Goal: Task Accomplishment & Management: Use online tool/utility

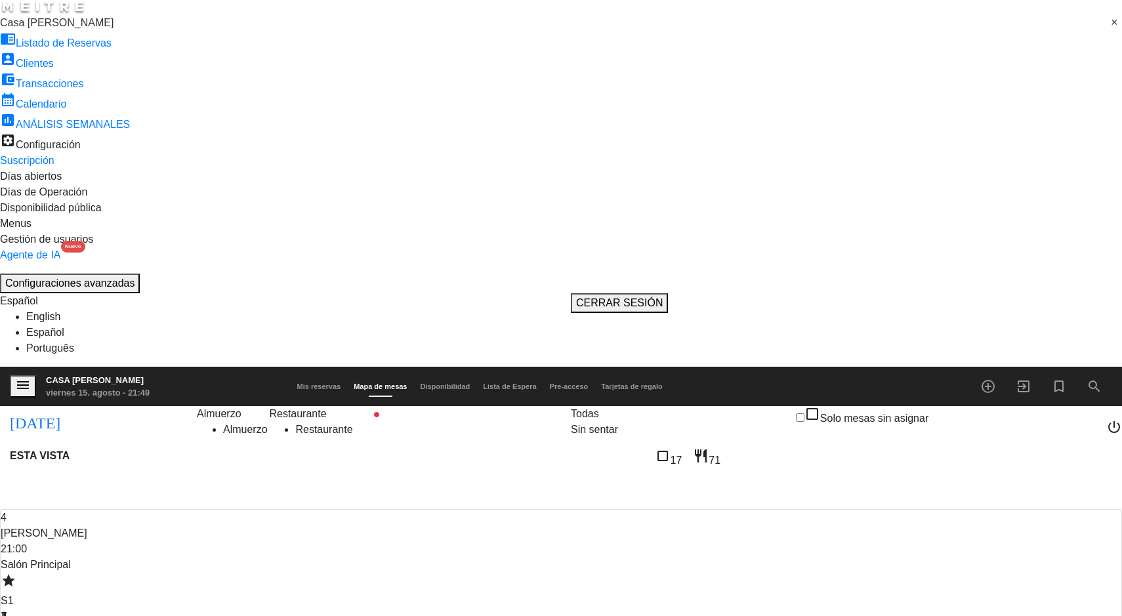
scroll to position [3, 0]
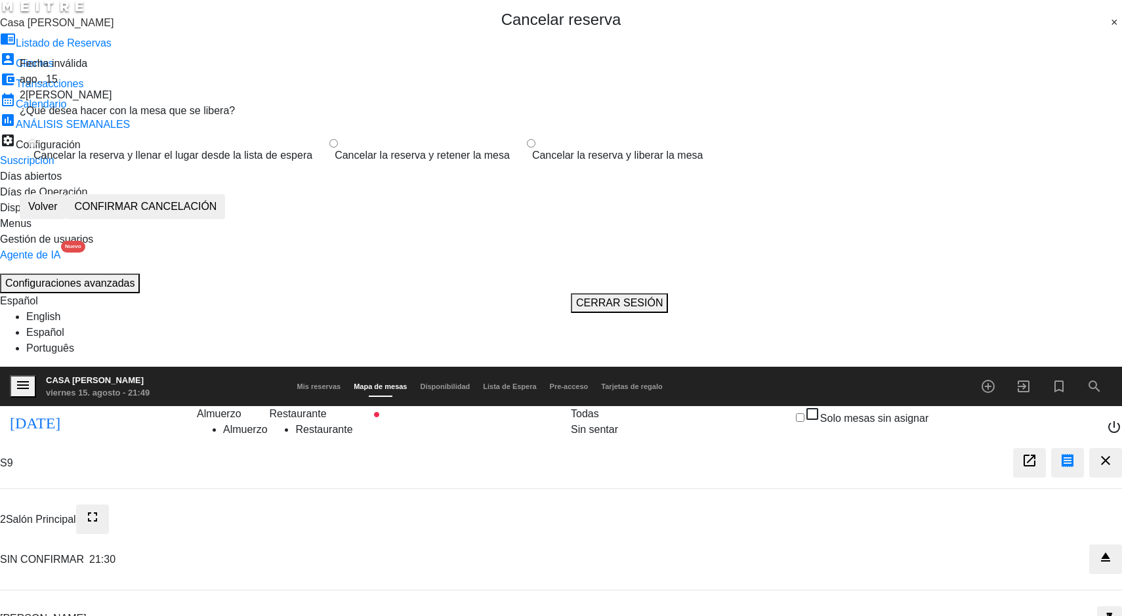
click at [570, 163] on label "Cancelar la reserva y liberar la mesa" at bounding box center [617, 156] width 171 height 16
click at [225, 219] on button "CONFIRMAR CANCELACIÓN" at bounding box center [145, 206] width 159 height 25
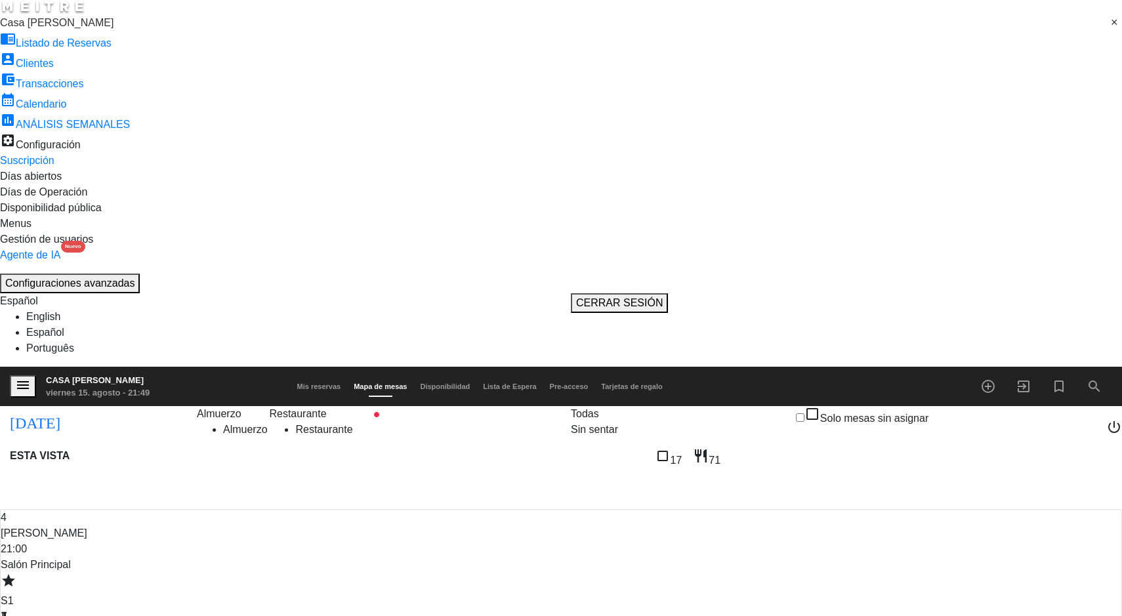
scroll to position [2, 0]
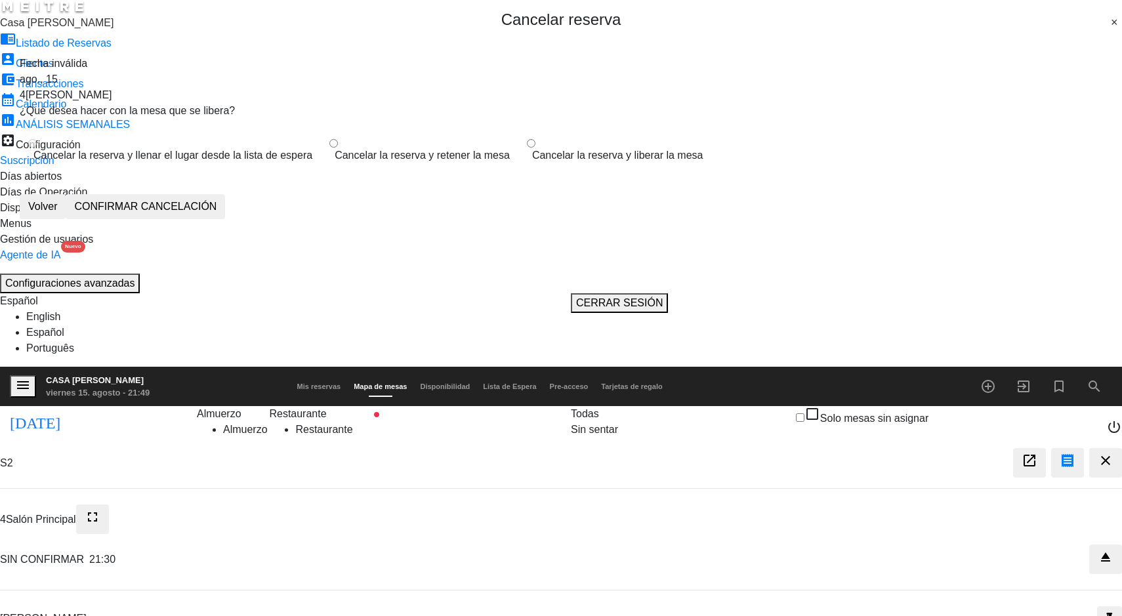
click at [574, 163] on label "Cancelar la reserva y liberar la mesa" at bounding box center [617, 156] width 171 height 16
click at [225, 219] on button "CONFIRMAR CANCELACIÓN" at bounding box center [145, 206] width 159 height 25
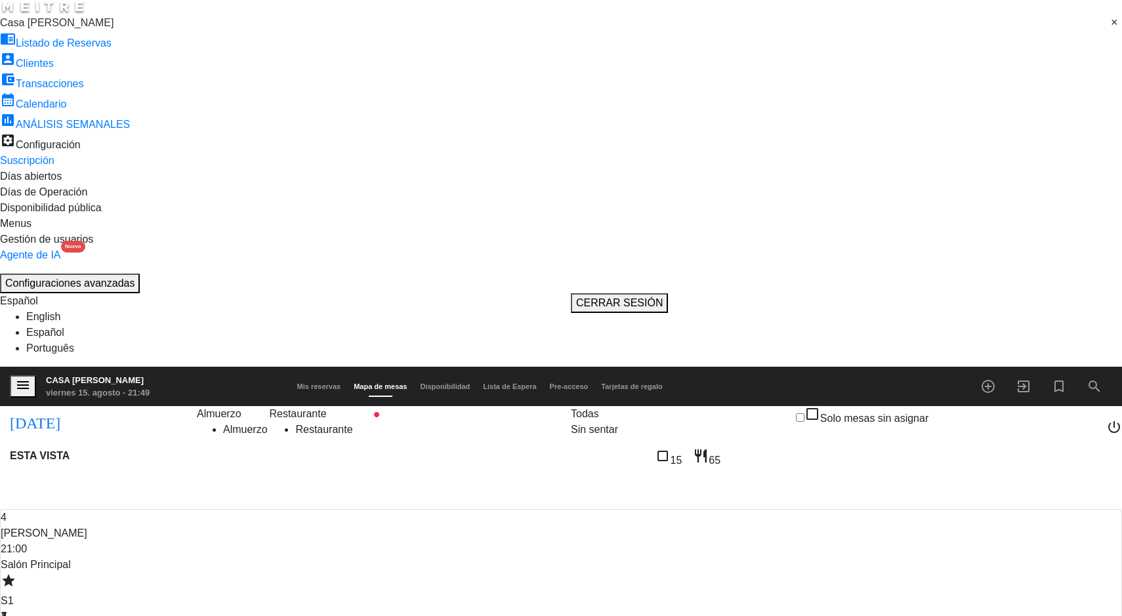
scroll to position [215, 0]
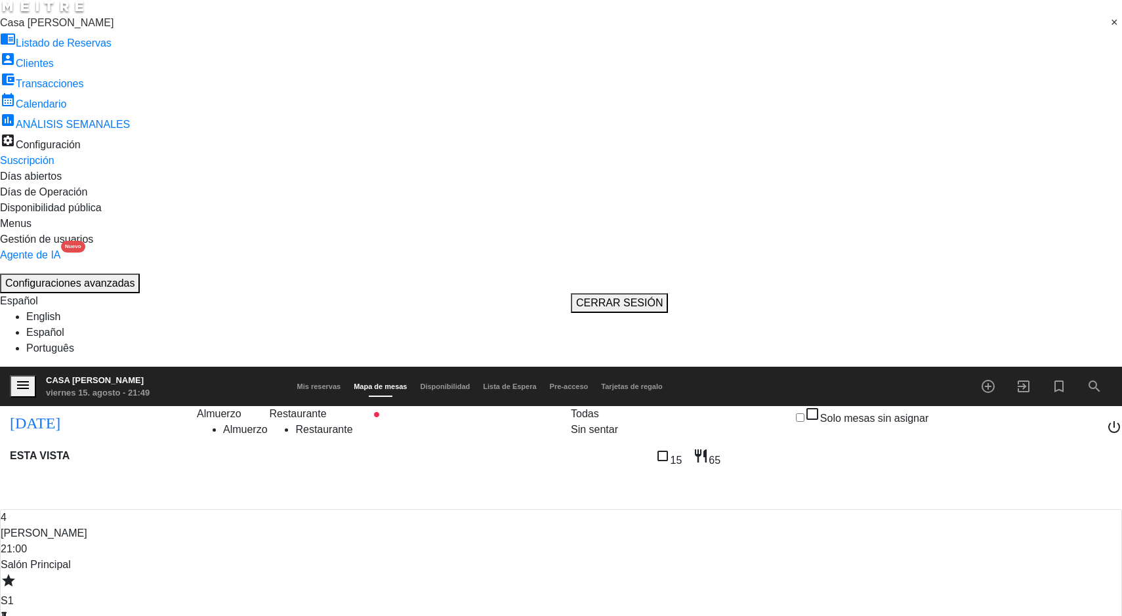
scroll to position [165, 0]
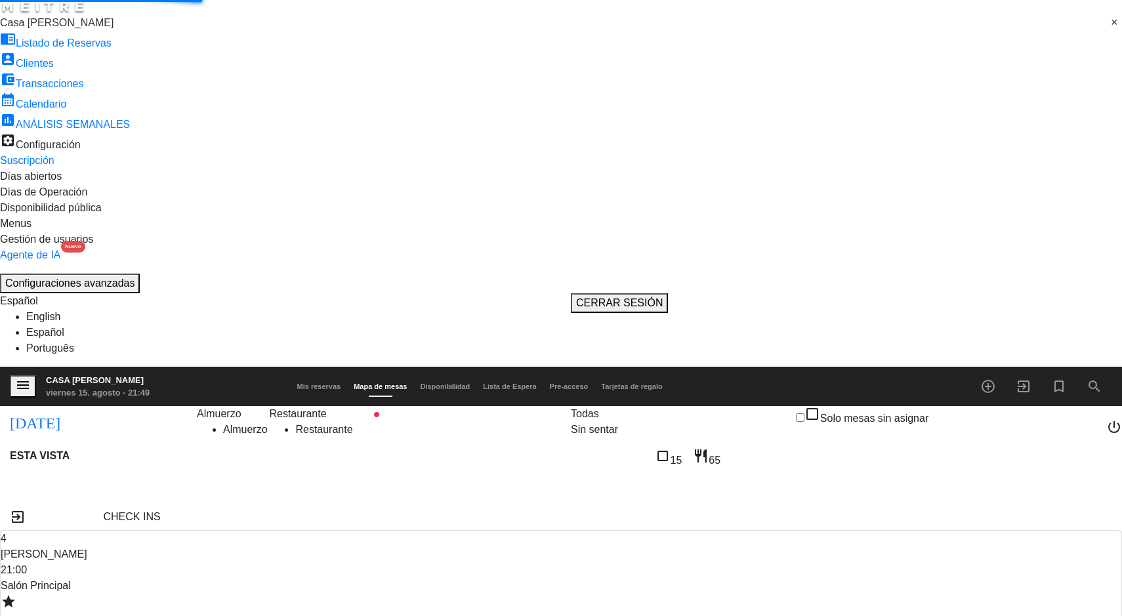
scroll to position [2, 0]
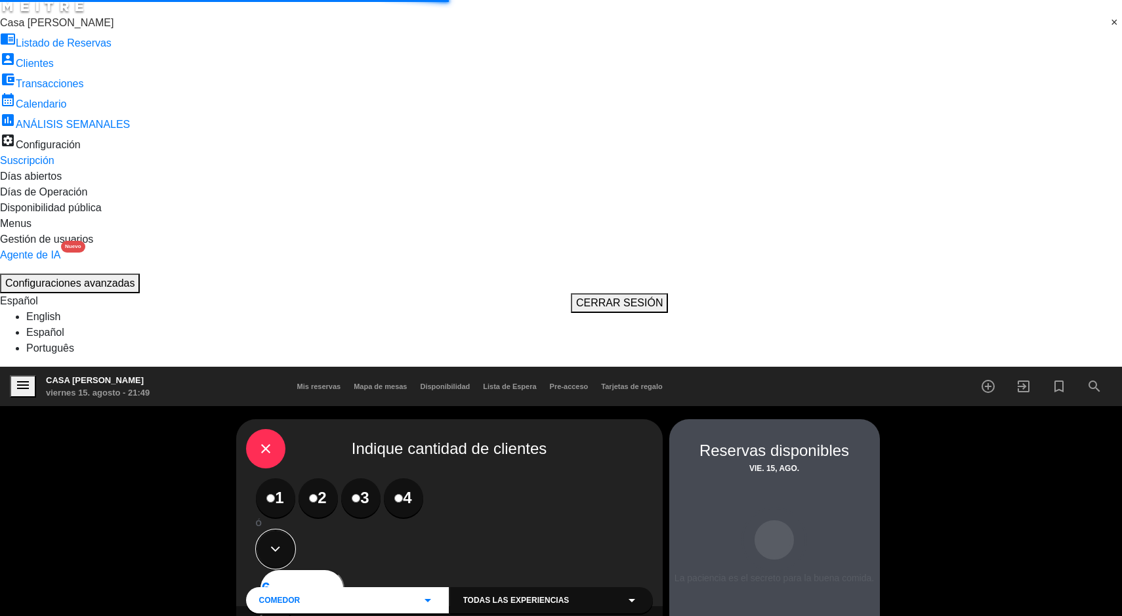
click at [295, 530] on button at bounding box center [275, 549] width 39 height 39
type input "5"
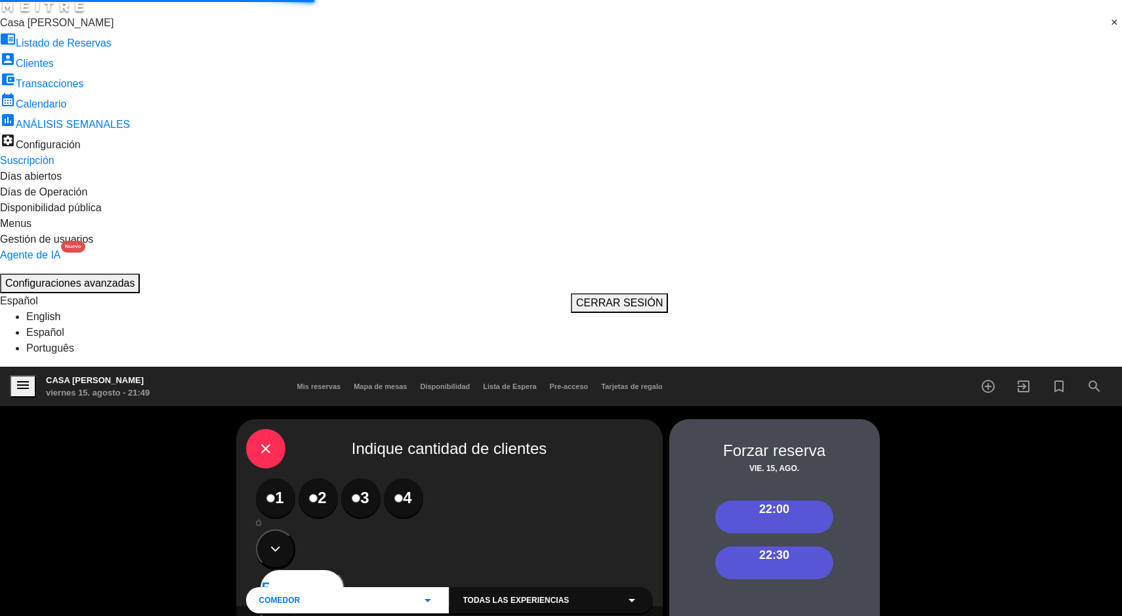
click at [804, 501] on div "22:00" at bounding box center [774, 517] width 118 height 33
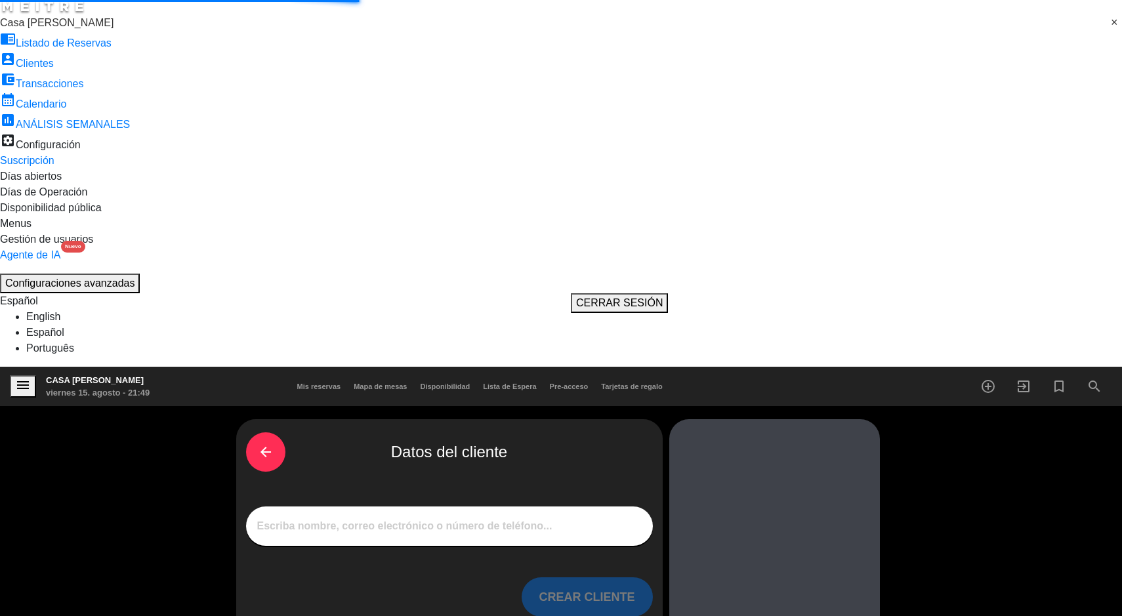
click at [529, 518] on input "1" at bounding box center [449, 526] width 387 height 17
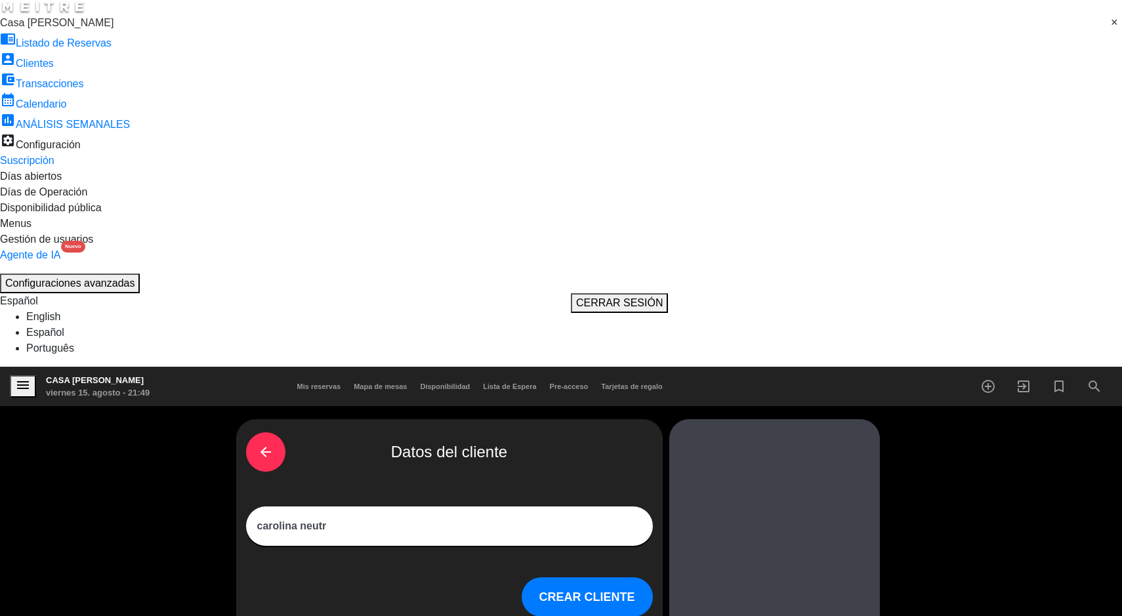
type input "carolina neutra"
click at [563, 578] on button "CREAR CLIENTE" at bounding box center [587, 597] width 131 height 39
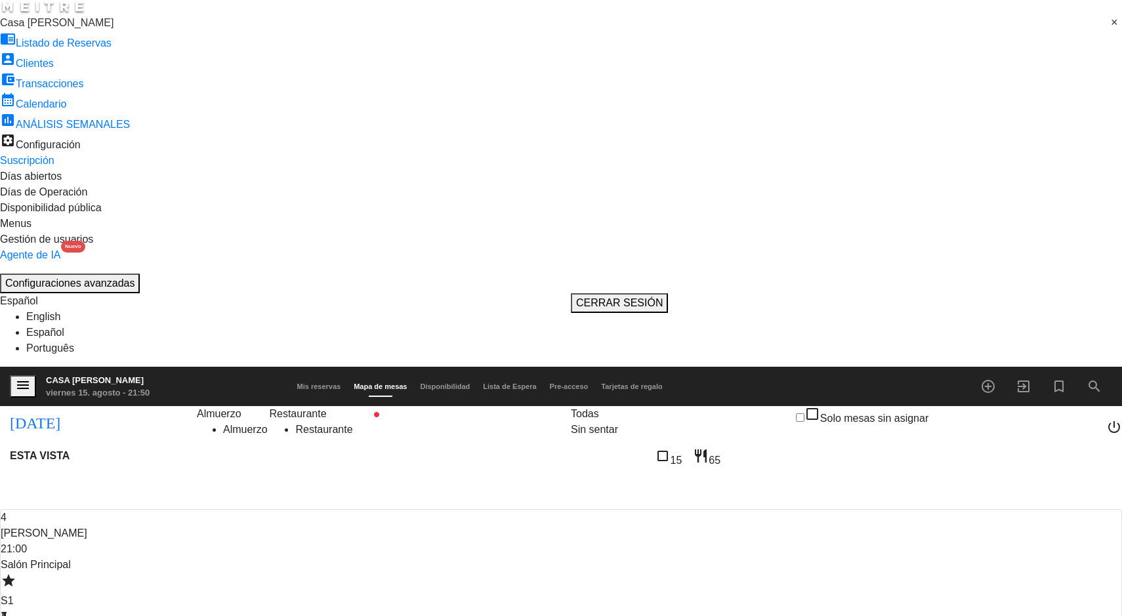
click at [618, 422] on div "Sin sentar" at bounding box center [594, 430] width 47 height 16
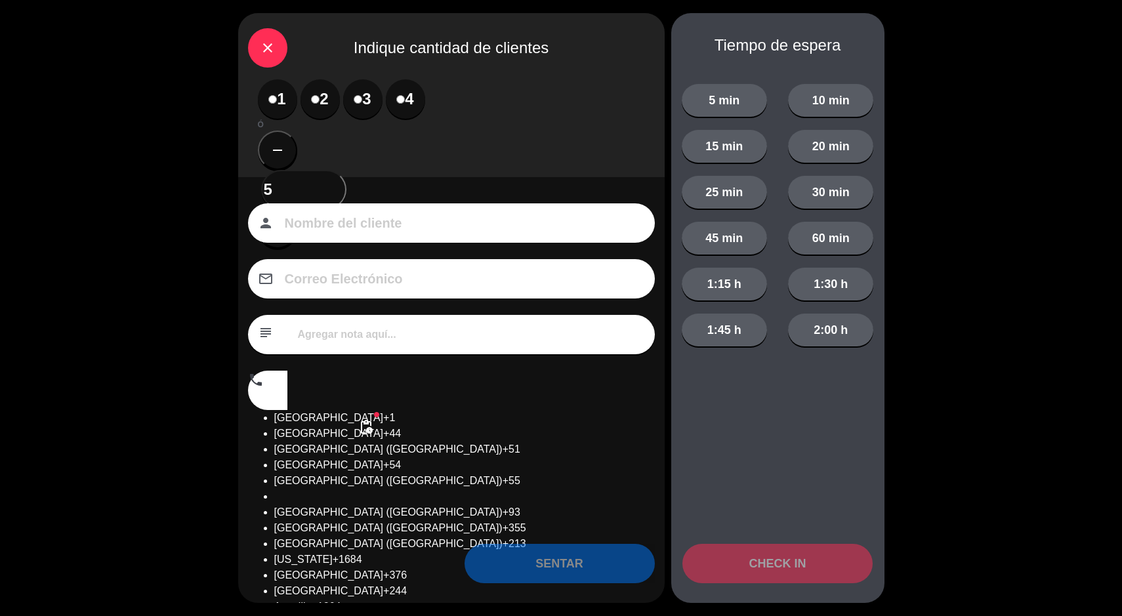
click at [347, 170] on input "5" at bounding box center [303, 189] width 85 height 39
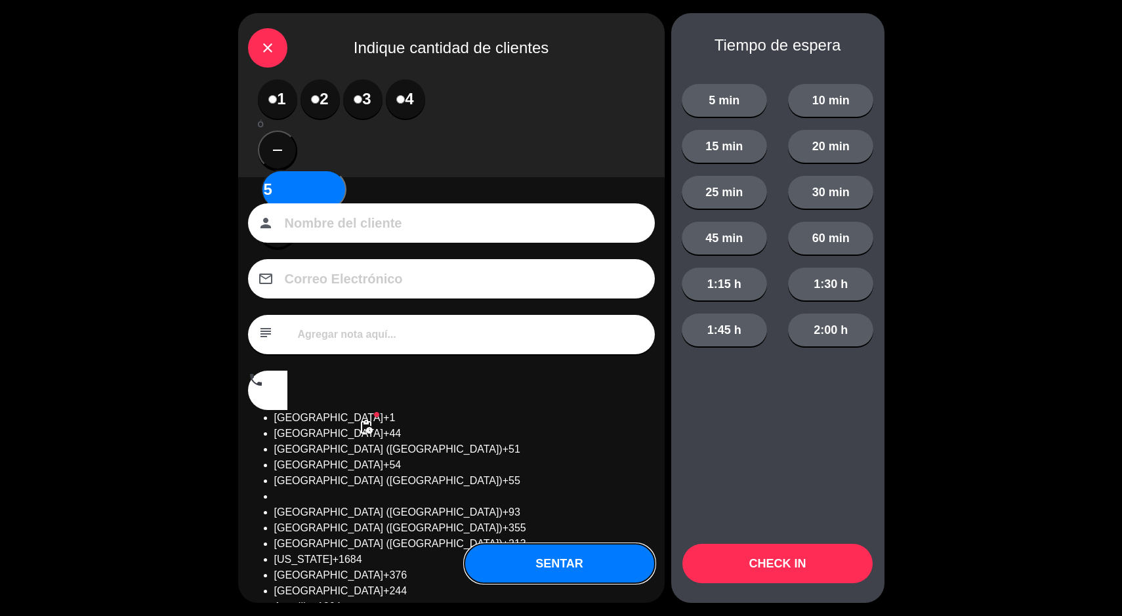
click at [581, 549] on button "SENTAR" at bounding box center [560, 563] width 190 height 39
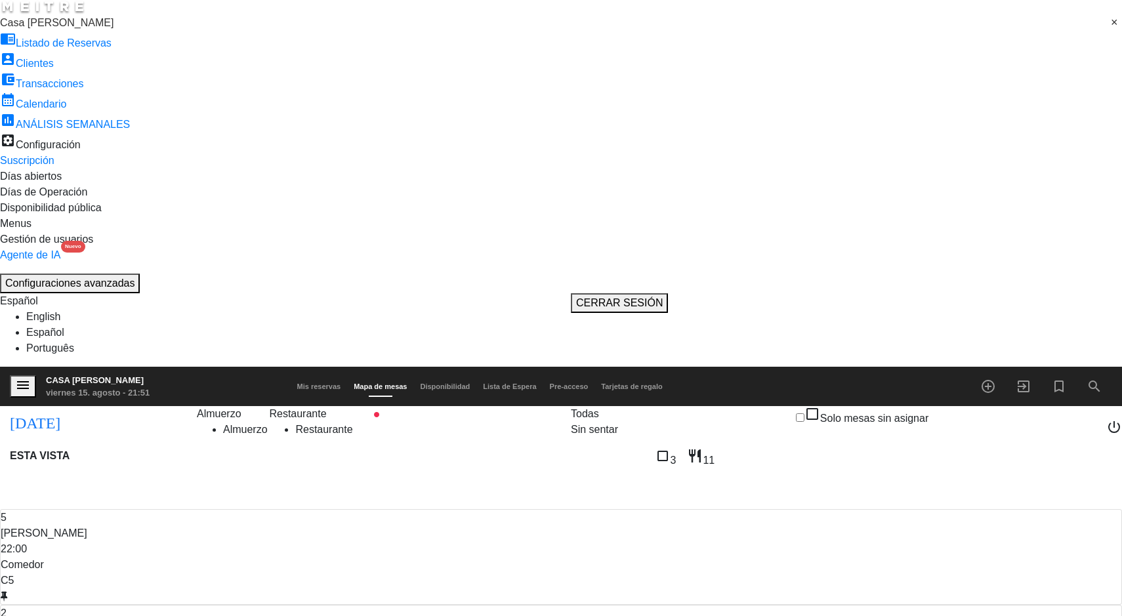
click at [71, 408] on input "vie. 15 ago." at bounding box center [143, 420] width 144 height 25
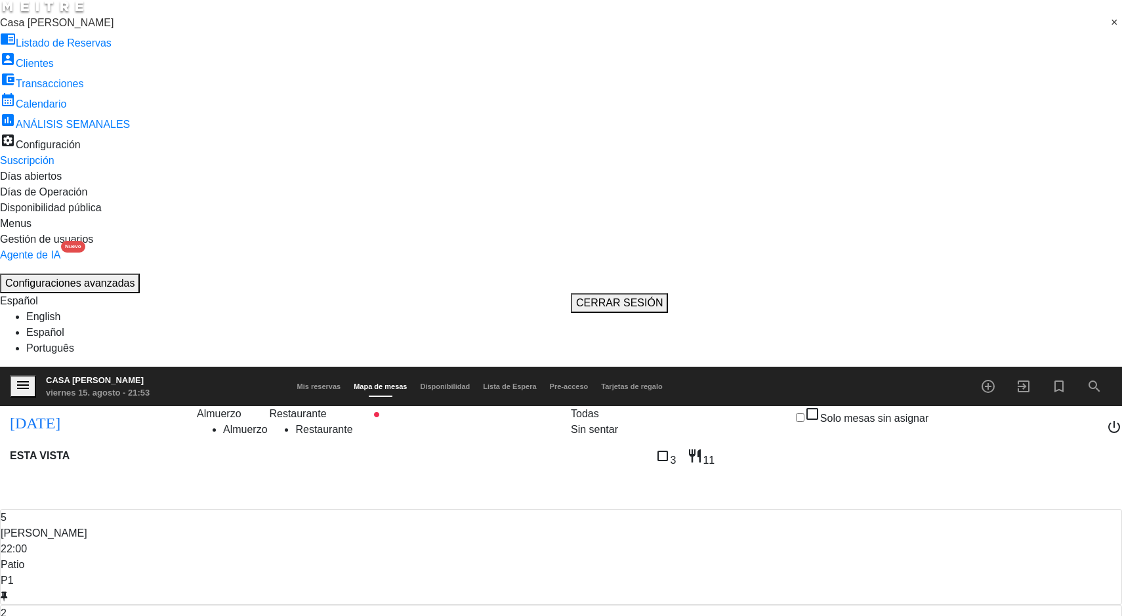
click at [22, 377] on icon "menu" at bounding box center [23, 385] width 16 height 16
click at [53, 28] on span "Casa [PERSON_NAME]" at bounding box center [57, 22] width 114 height 11
click at [27, 44] on span "Agua de río" at bounding box center [27, 38] width 54 height 11
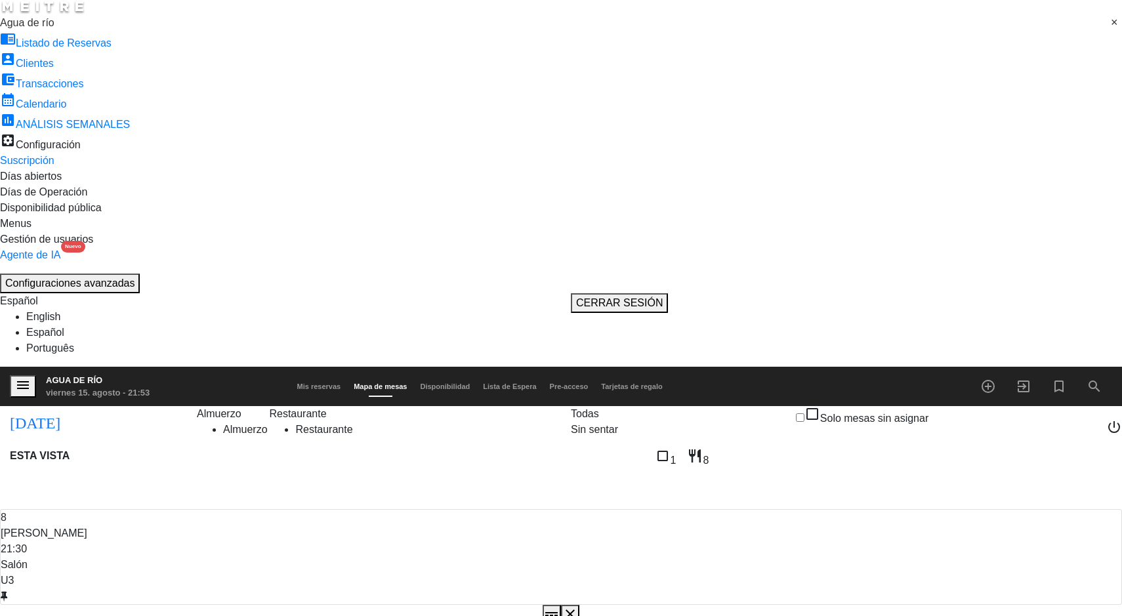
click at [71, 408] on input "vie. 15 ago." at bounding box center [143, 420] width 144 height 25
type input "sáb. 16 ago."
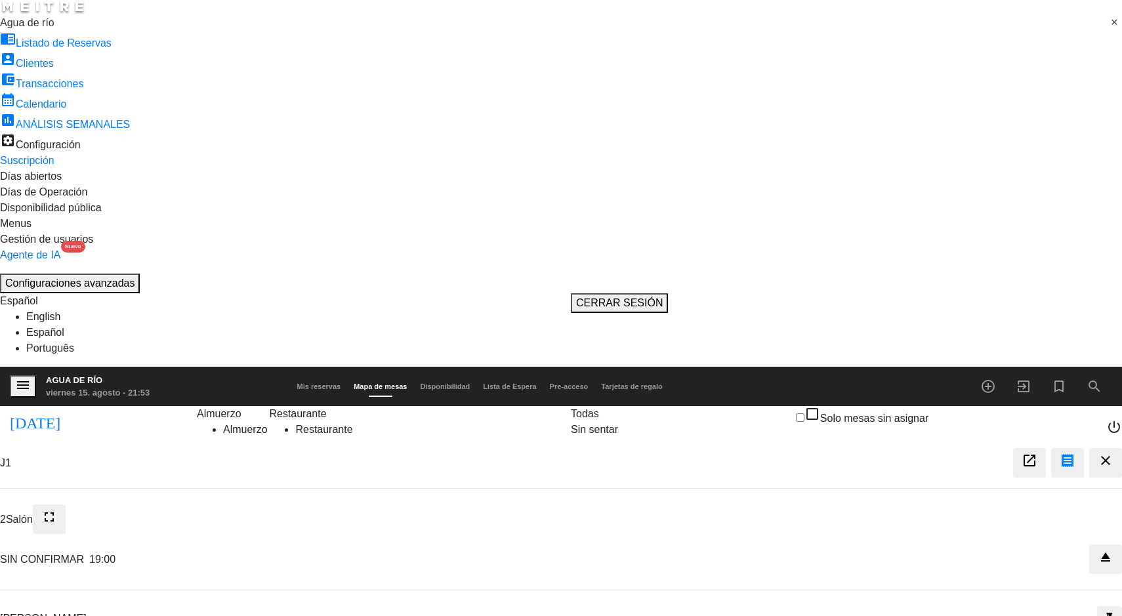
type textarea "no momer esta mesa de aca"
click at [47, 502] on div "J1 open_in_new receipt 7:00 PM sáb., 16 ago. 2 personas ANDRES GOMEX Mesa J1 cl…" at bounding box center [561, 623] width 1122 height 351
click at [70, 461] on div "J1 open_in_new receipt 7:00 PM sáb., 16 ago. 2 personas ANDRES GOMEX Mesa J1 cl…" at bounding box center [561, 623] width 1122 height 351
click at [22, 377] on icon "menu" at bounding box center [23, 385] width 16 height 16
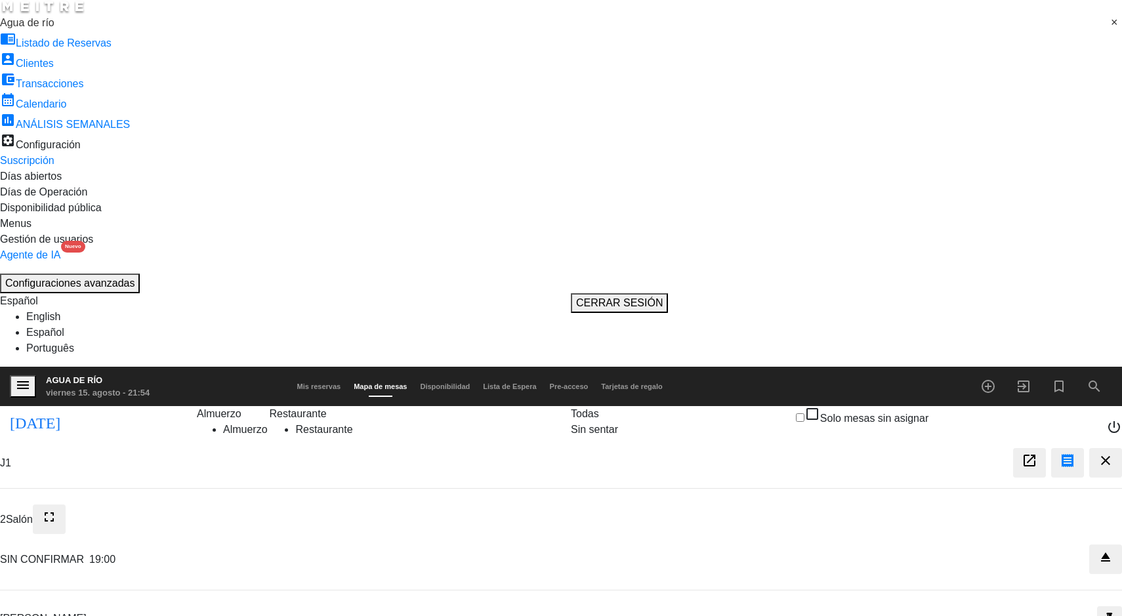
click at [47, 28] on span "Agua de río" at bounding box center [27, 22] width 54 height 11
click at [24, 60] on span "Casa [PERSON_NAME]" at bounding box center [57, 54] width 114 height 11
click at [348, 383] on span "Mis reservas" at bounding box center [319, 387] width 57 height 8
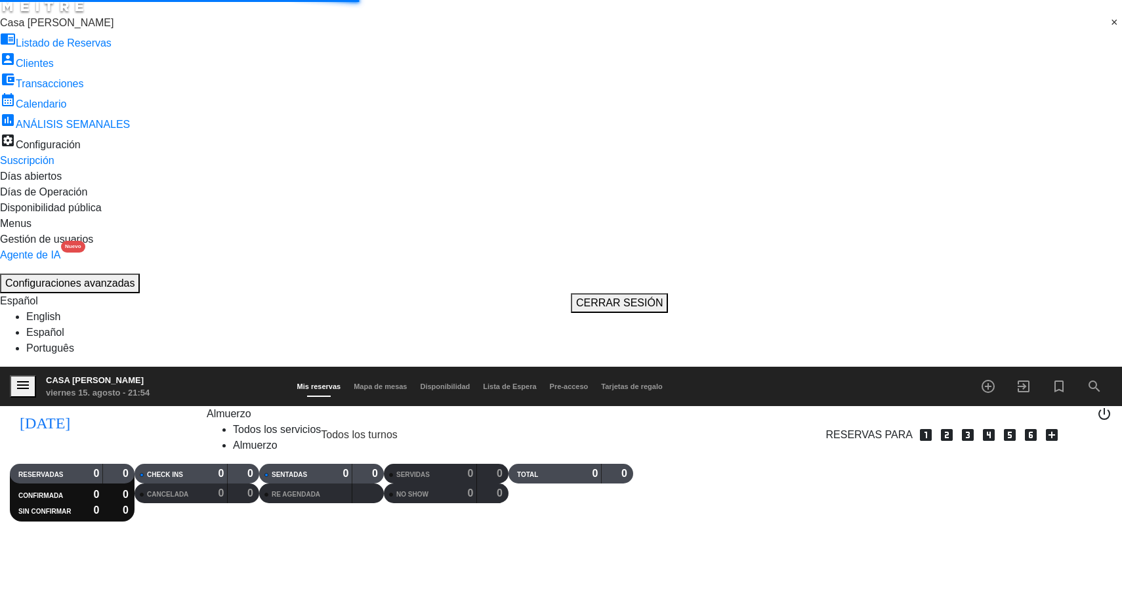
click at [413, 383] on span "Mapa de mesas" at bounding box center [380, 387] width 66 height 8
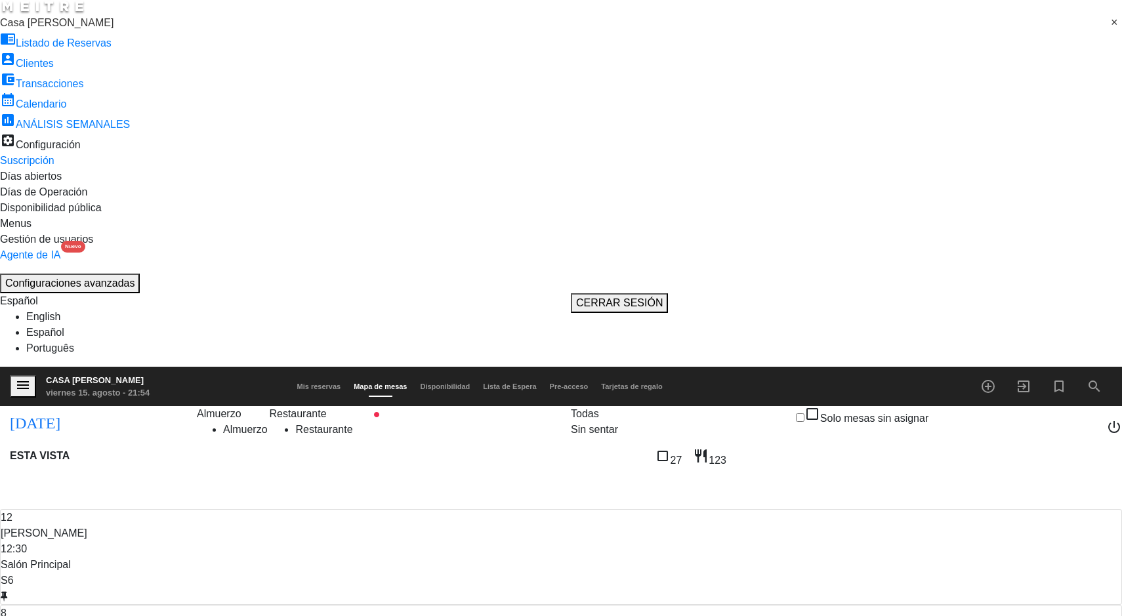
click at [71, 408] on input "sáb. 16 ago." at bounding box center [143, 420] width 144 height 25
click at [618, 422] on div "Sin sentar" at bounding box center [594, 430] width 47 height 16
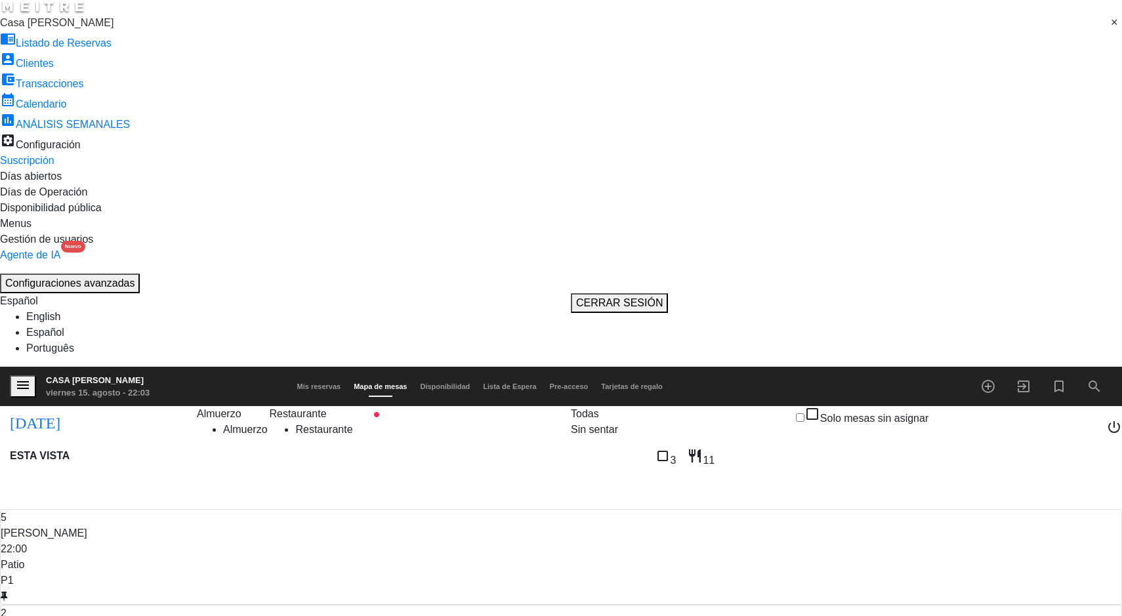
click at [71, 408] on input "vie. 15 ago." at bounding box center [143, 420] width 144 height 25
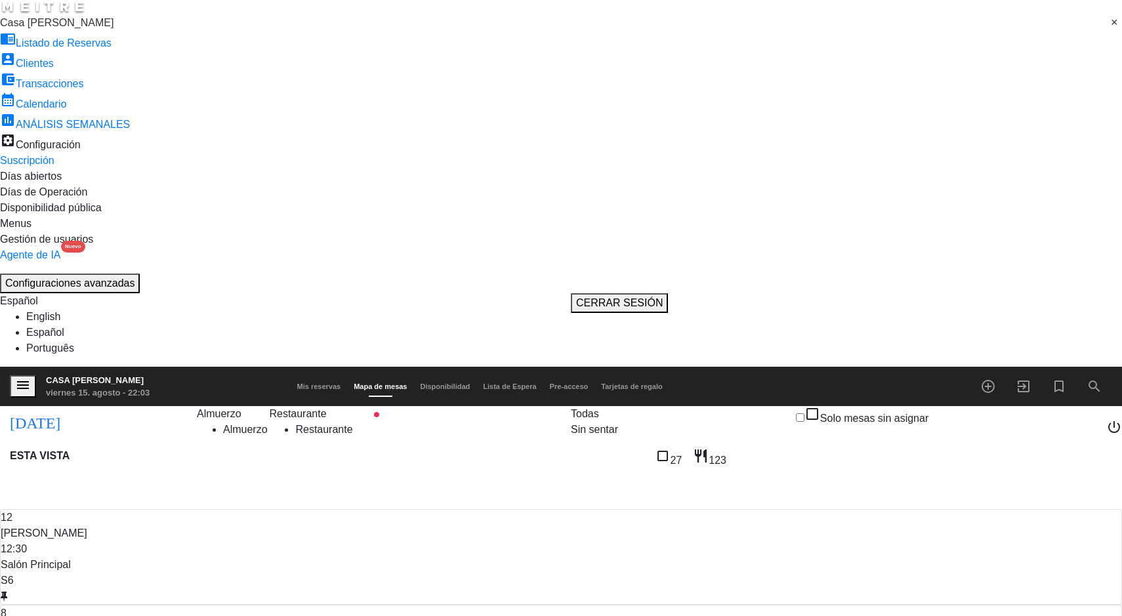
click at [71, 408] on input "sáb. 16 ago." at bounding box center [143, 420] width 144 height 25
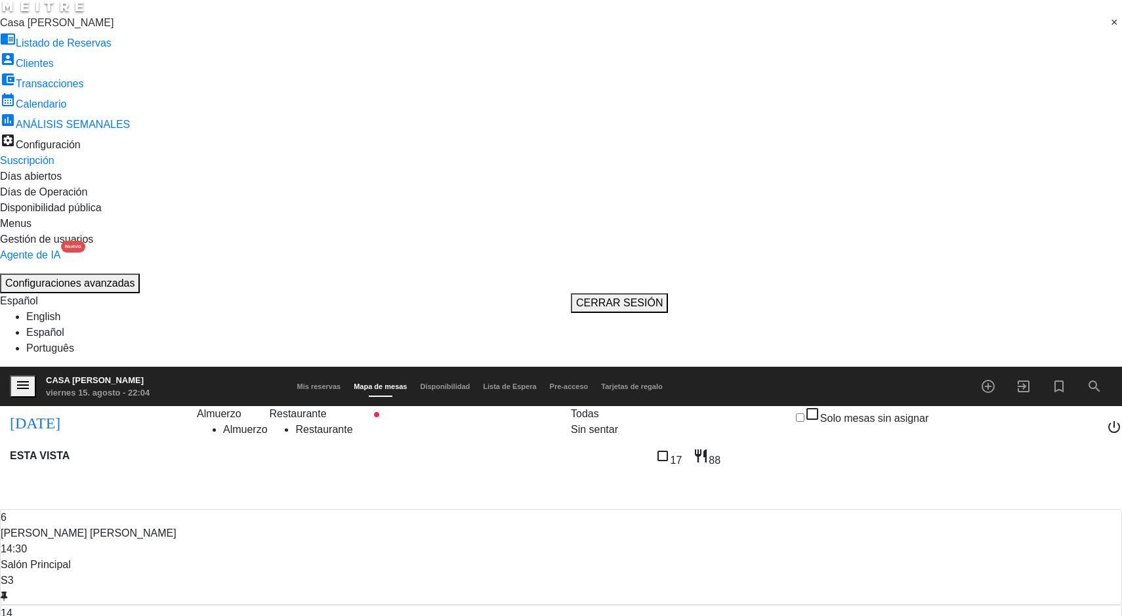
click at [71, 408] on input "dom. 17 ago." at bounding box center [143, 420] width 144 height 25
click at [81, 408] on input "dom. 17 ago." at bounding box center [143, 420] width 144 height 25
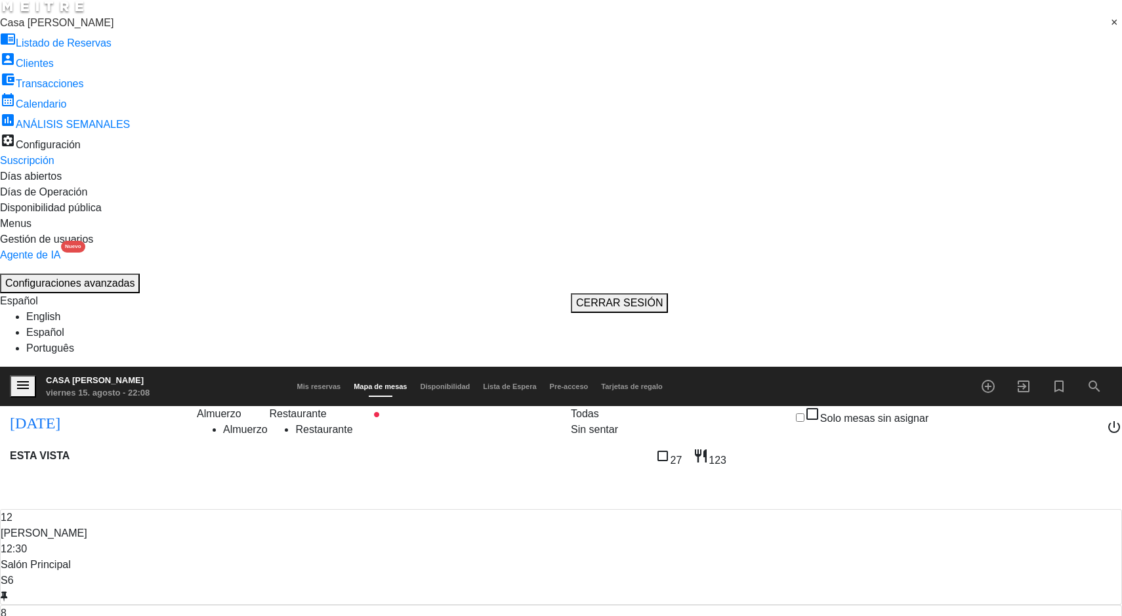
click at [71, 408] on input "sáb. 16 ago." at bounding box center [143, 420] width 144 height 25
click at [82, 408] on input "sáb. 16 ago." at bounding box center [143, 420] width 144 height 25
click at [71, 408] on input "sáb. 16 ago." at bounding box center [143, 420] width 144 height 25
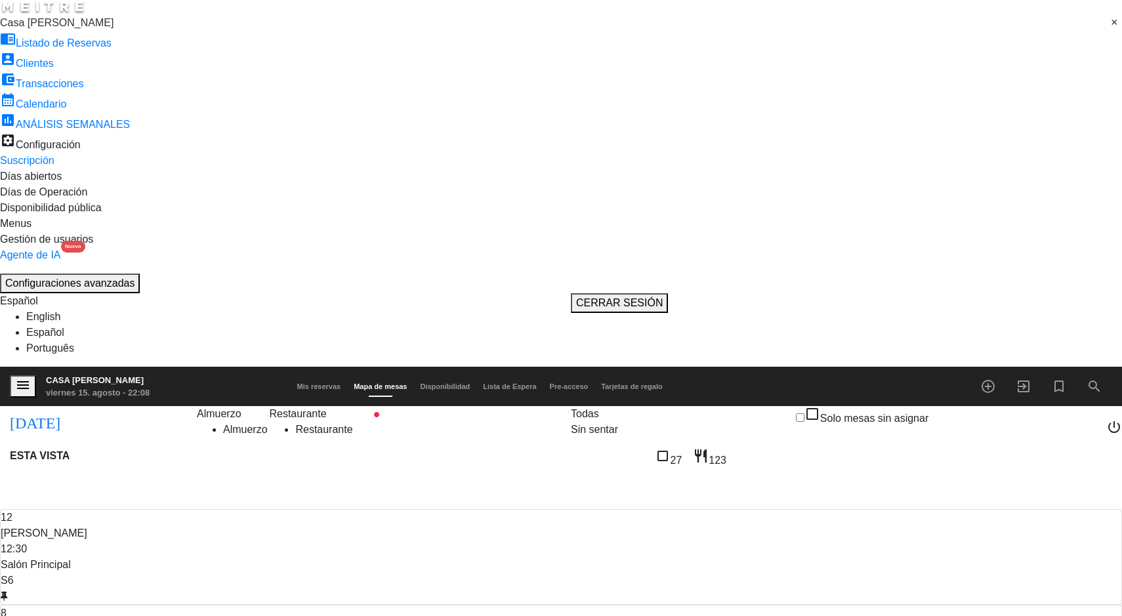
type input "vie. 15 ago."
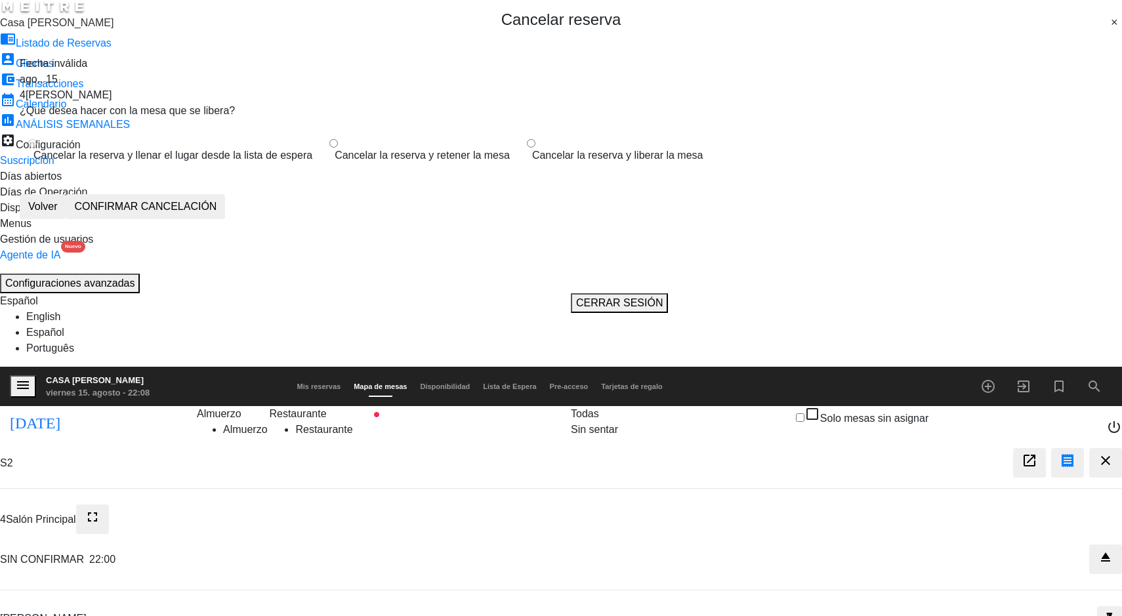
click at [527, 148] on input "Cancelar la reserva y liberar la mesa" at bounding box center [531, 143] width 9 height 9
radio input "true"
click at [66, 219] on button "Volver" at bounding box center [43, 206] width 46 height 25
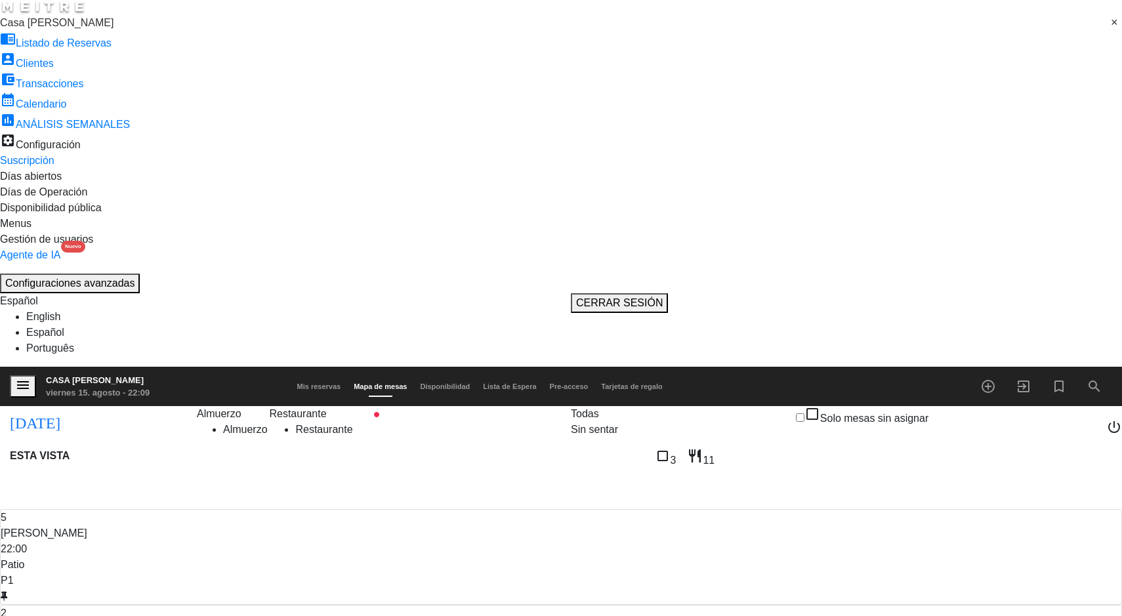
click at [71, 408] on input "vie. 15 ago." at bounding box center [143, 420] width 144 height 25
type input "mar. 19 ago."
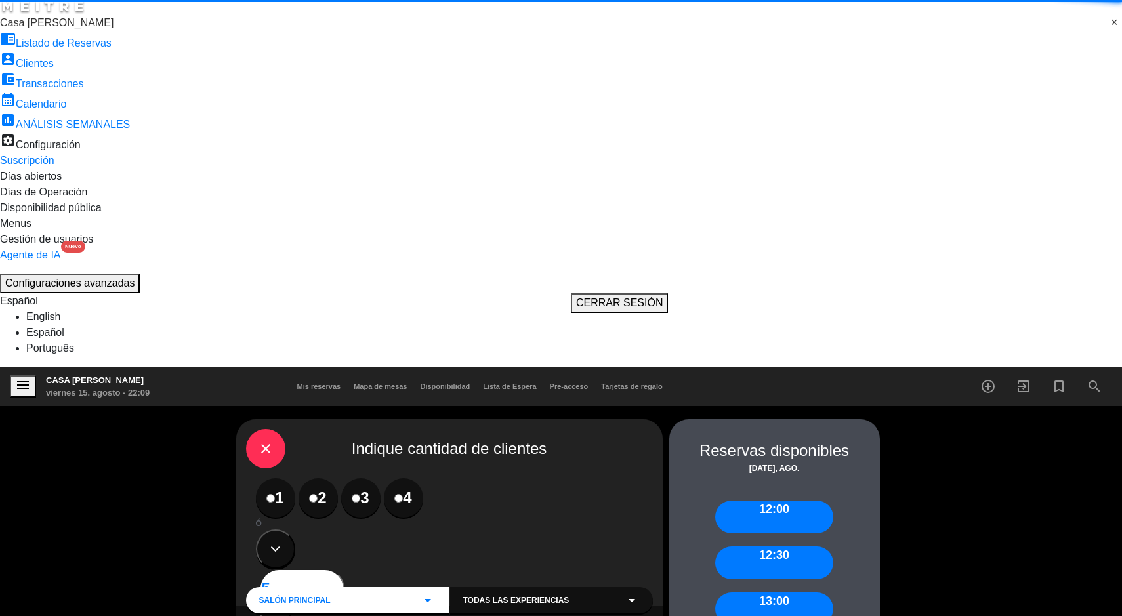
click at [402, 478] on label "4" at bounding box center [403, 497] width 39 height 39
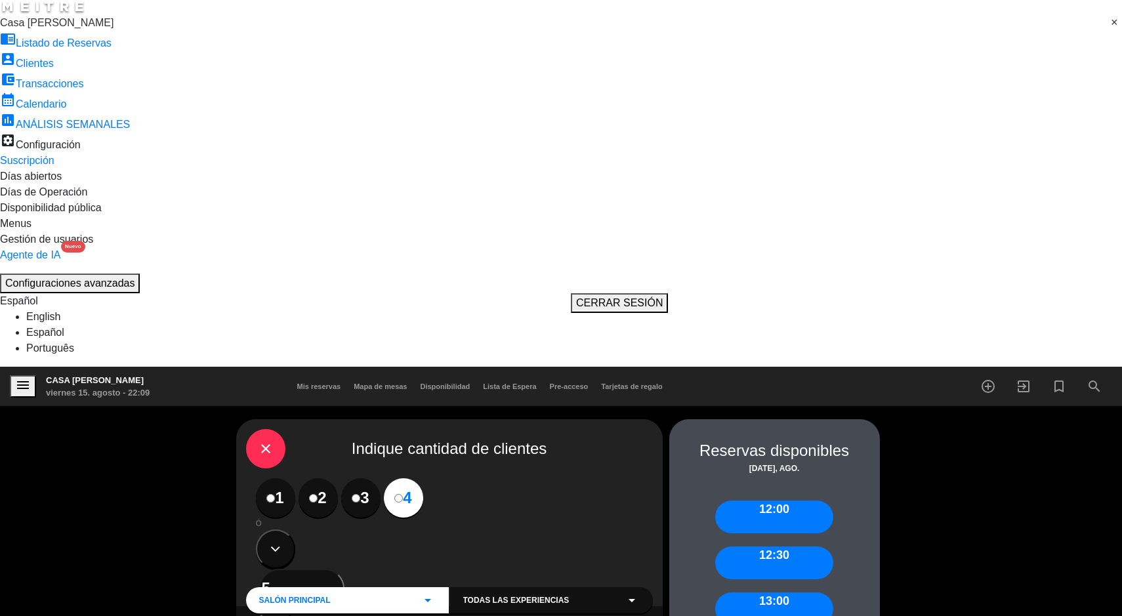
scroll to position [443, 0]
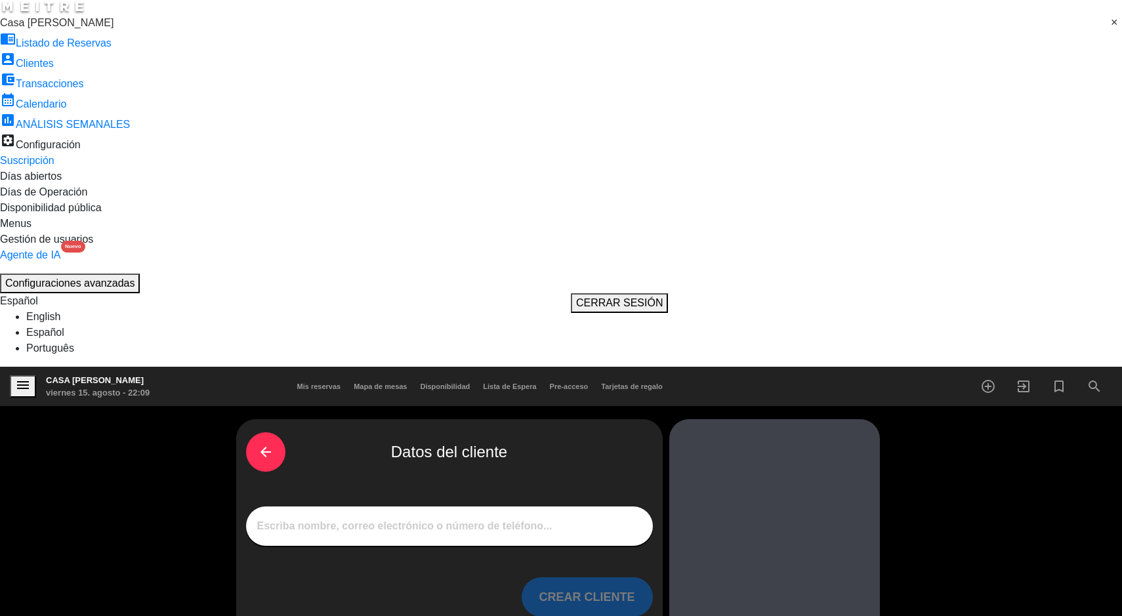
scroll to position [0, 0]
click at [404, 518] on input "1" at bounding box center [449, 526] width 387 height 17
type input "Juliana pitre"
click at [568, 578] on button "CREAR CLIENTE" at bounding box center [587, 597] width 131 height 39
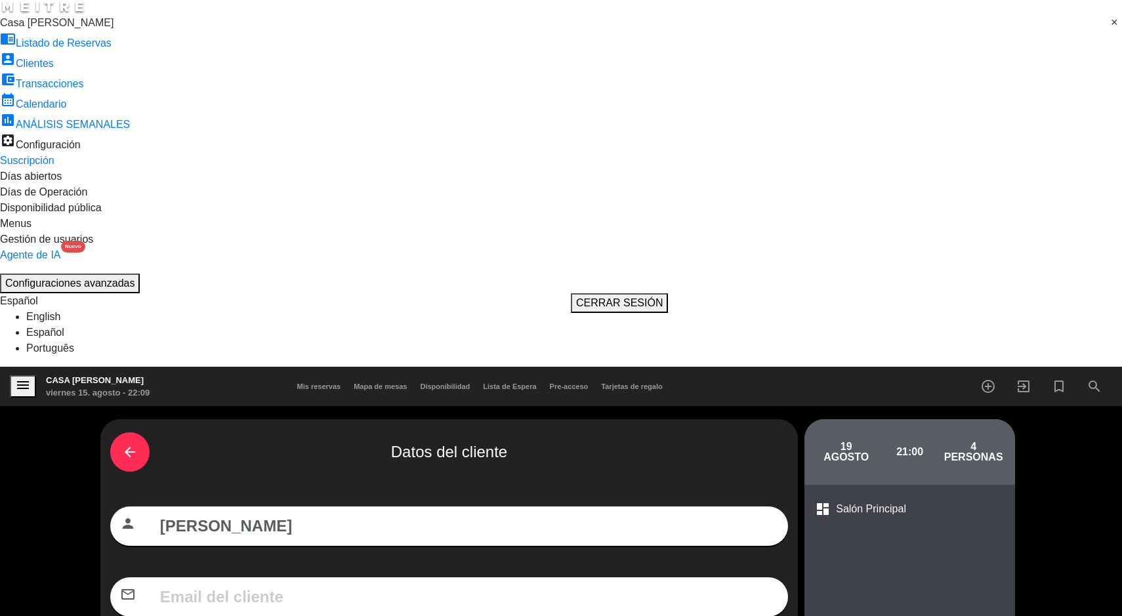
type input "3046043446"
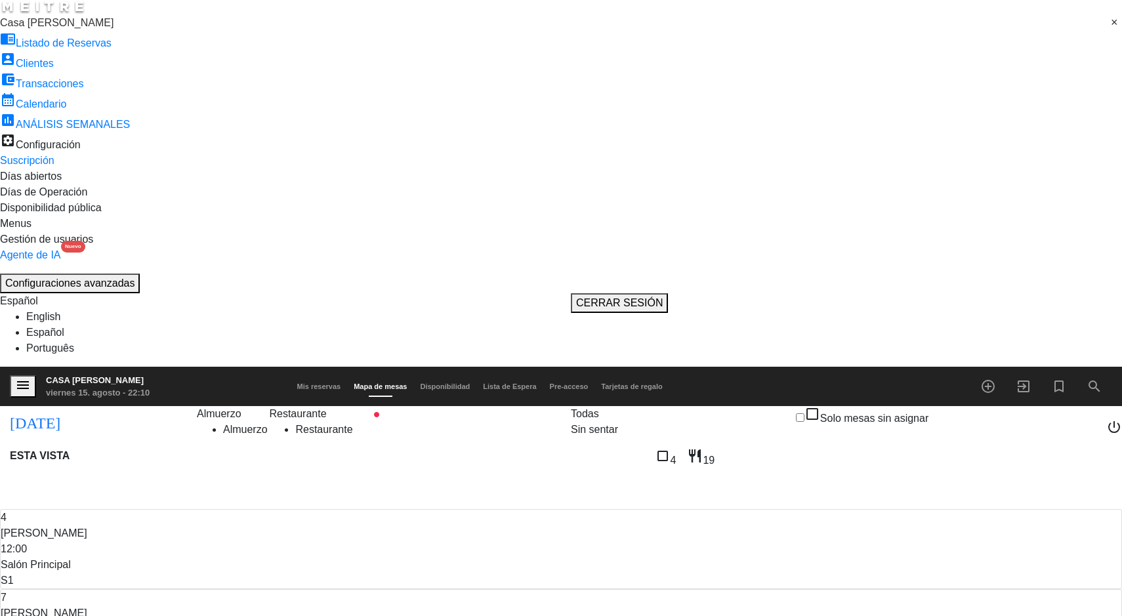
click at [71, 408] on input "mar. 19 ago." at bounding box center [143, 420] width 144 height 25
type input "vie. 15 ago."
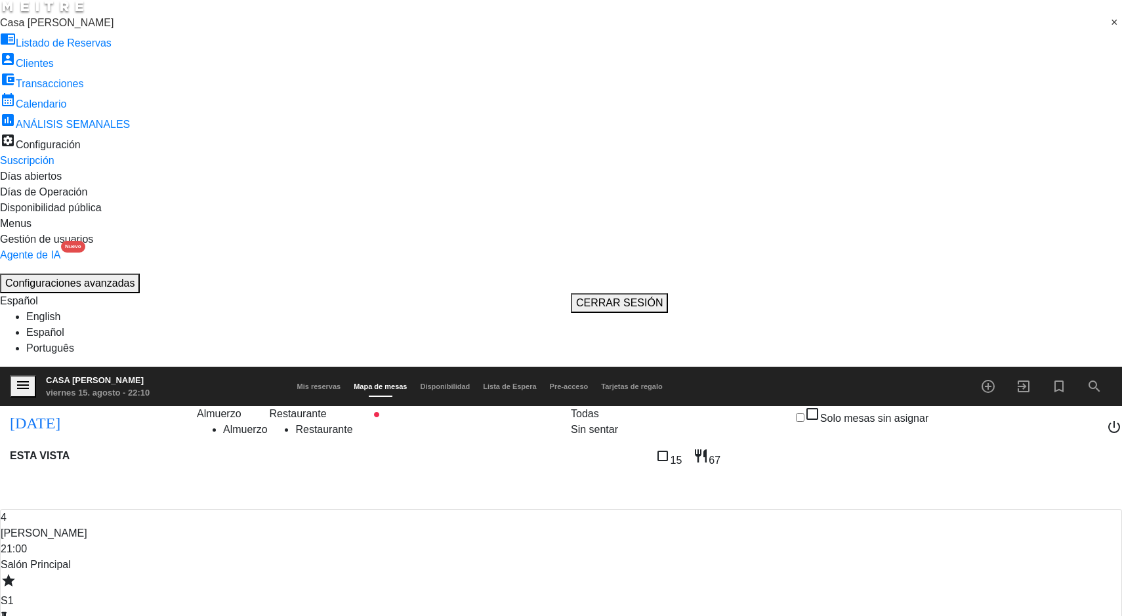
click at [618, 422] on div "Sin sentar" at bounding box center [594, 430] width 47 height 16
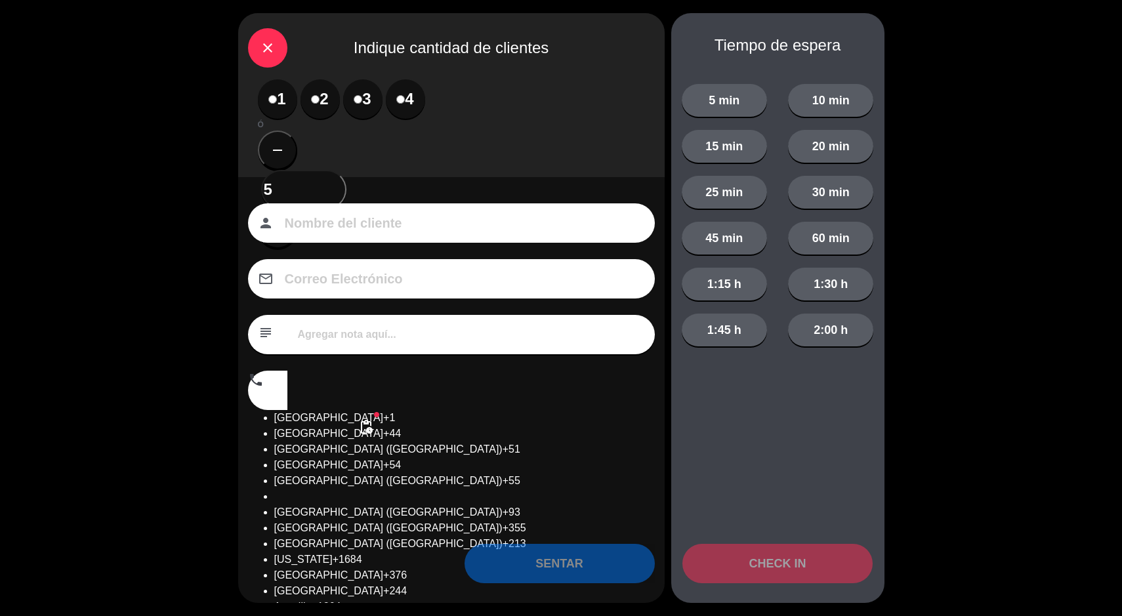
click at [350, 100] on label "3" at bounding box center [362, 98] width 39 height 39
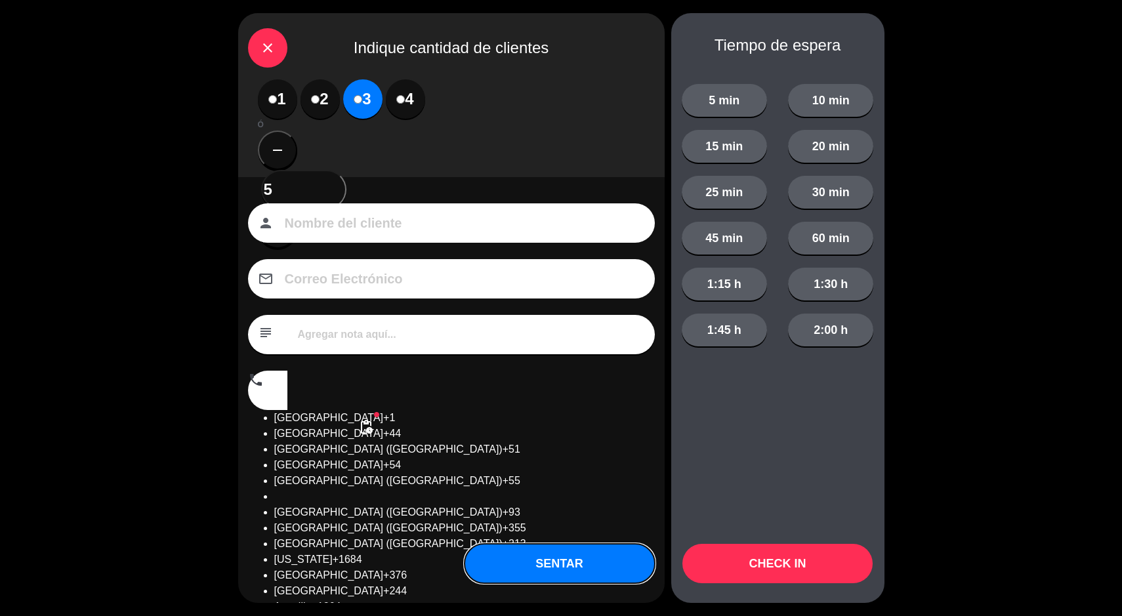
click at [531, 559] on button "SENTAR" at bounding box center [560, 563] width 190 height 39
